Goal: Find contact information: Find contact information

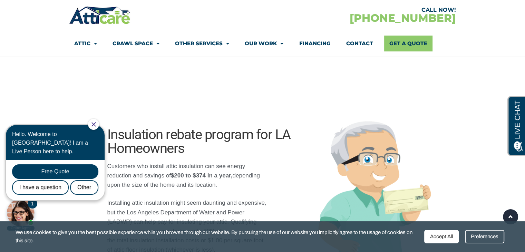
click at [96, 124] on icon "Close Chat" at bounding box center [93, 124] width 4 height 4
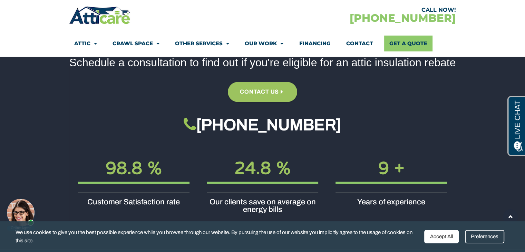
scroll to position [987, 0]
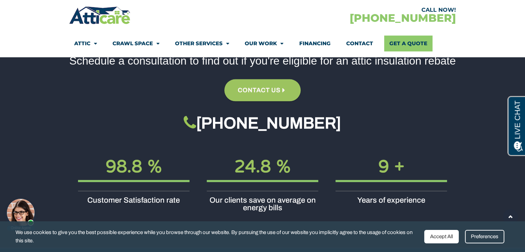
click at [268, 96] on link "Contact us" at bounding box center [262, 90] width 76 height 22
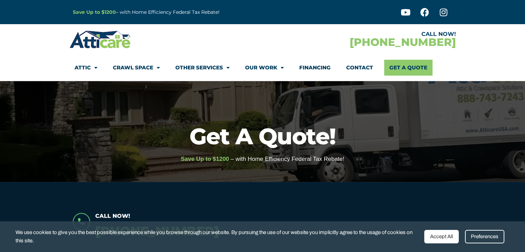
click at [476, 238] on div "Preferences" at bounding box center [484, 236] width 39 height 13
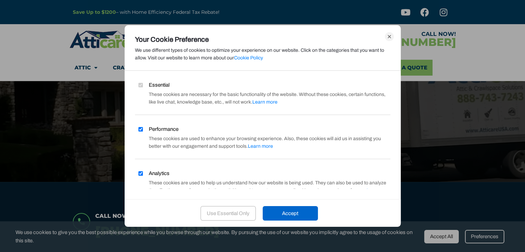
click at [139, 129] on input "Performance" at bounding box center [140, 129] width 4 height 4
checkbox input "false"
click at [141, 173] on input "Analytics" at bounding box center [140, 173] width 4 height 4
checkbox input "false"
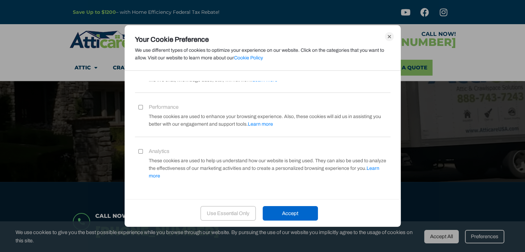
scroll to position [24, 0]
click at [246, 214] on div "Use Essential Only" at bounding box center [227, 213] width 55 height 14
